Goal: Navigation & Orientation: Find specific page/section

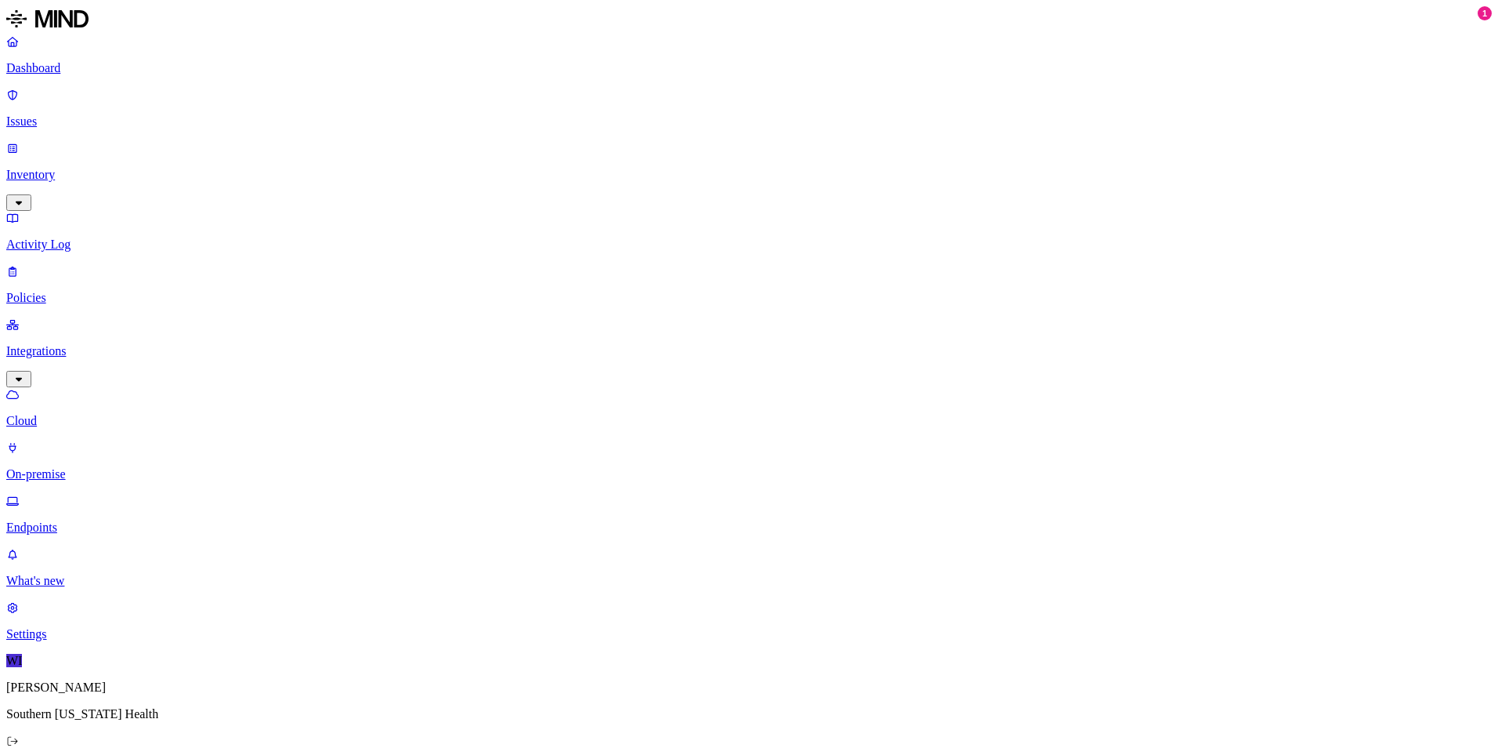
click at [106, 467] on p "On-premise" at bounding box center [749, 474] width 1486 height 14
click at [48, 494] on link "Endpoints" at bounding box center [749, 514] width 1486 height 41
click at [70, 414] on p "Cloud" at bounding box center [749, 421] width 1486 height 14
click at [70, 211] on link "Activity Log" at bounding box center [749, 231] width 1486 height 41
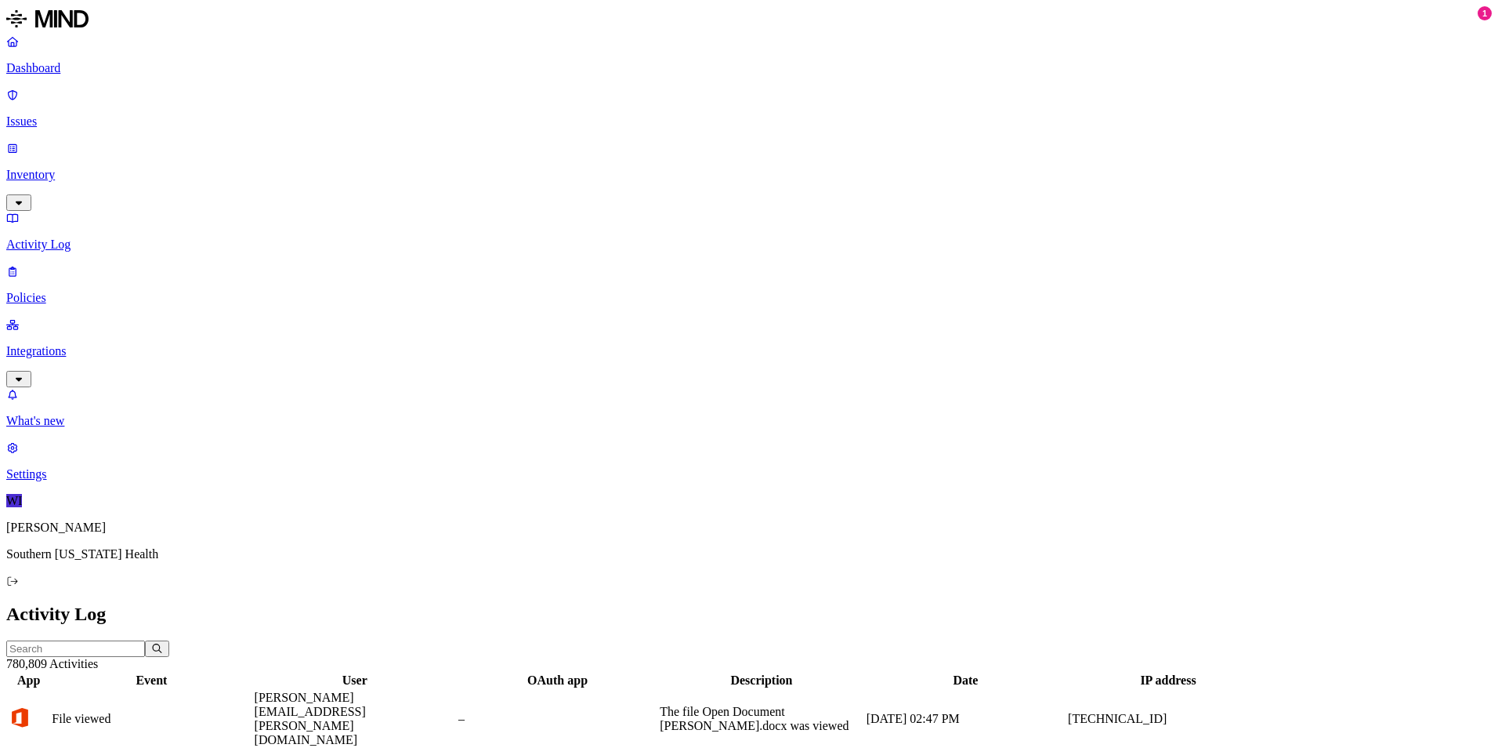
scroll to position [31, 0]
click at [53, 68] on p "Dashboard" at bounding box center [749, 68] width 1486 height 14
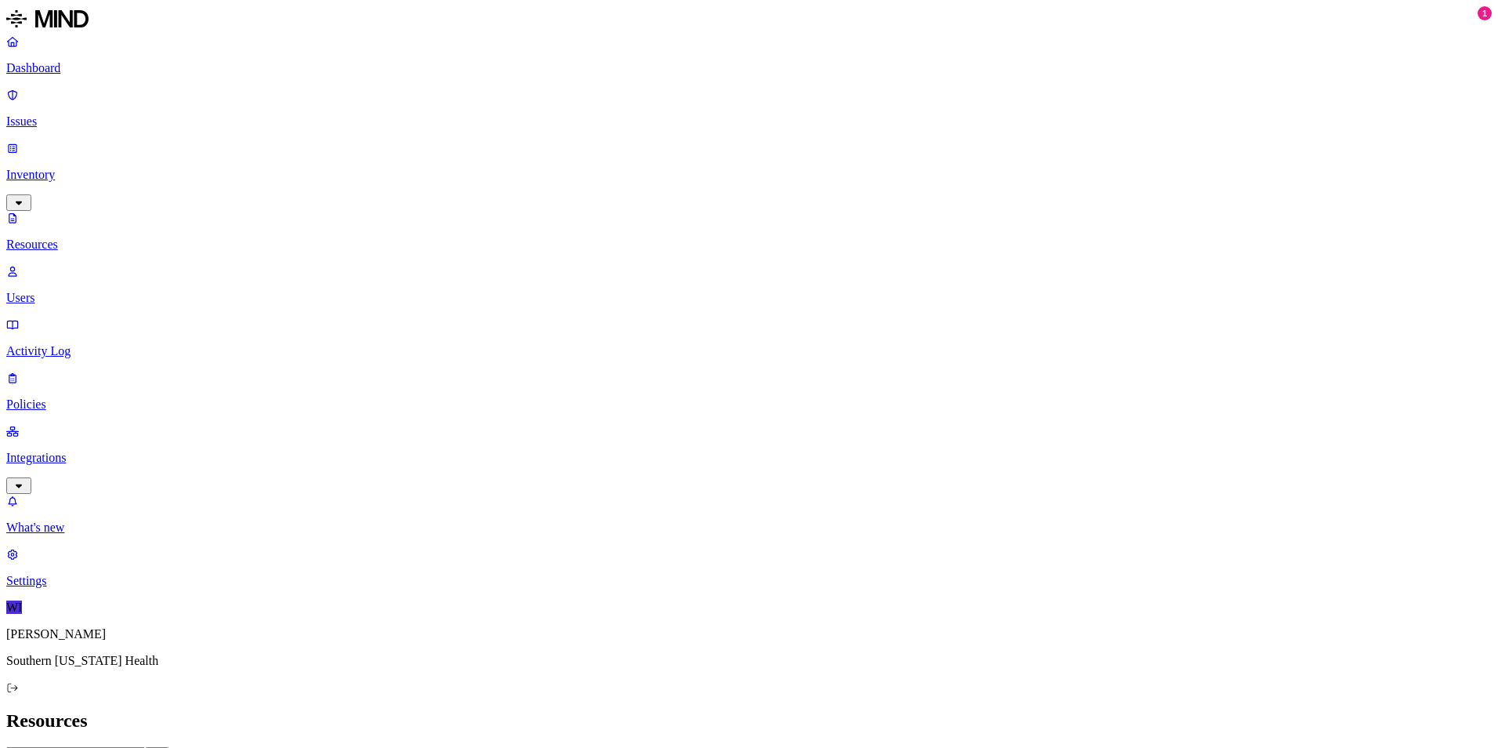
click at [63, 65] on p "Dashboard" at bounding box center [749, 68] width 1486 height 14
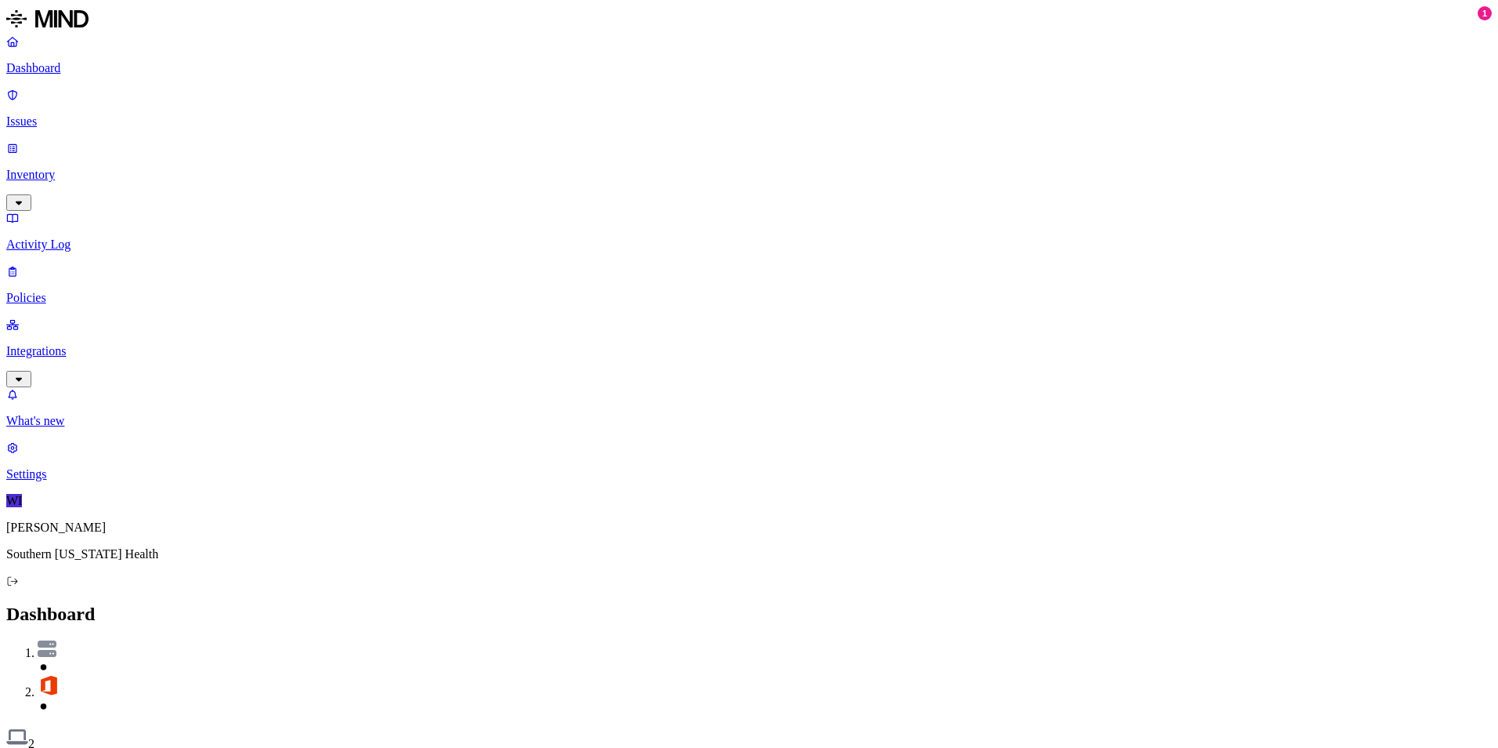
click at [121, 747] on button "Detection" at bounding box center [93, 759] width 56 height 16
